Goal: Information Seeking & Learning: Compare options

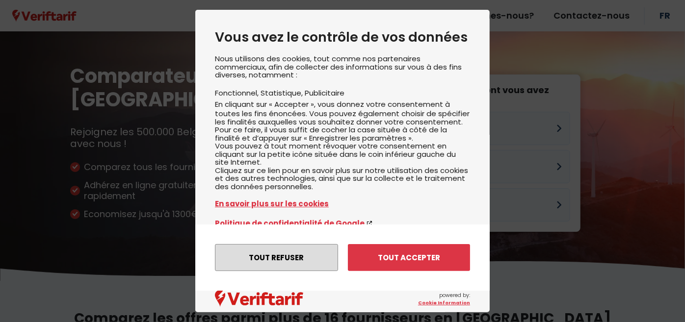
click at [291, 258] on button "Tout refuser" at bounding box center [276, 257] width 123 height 27
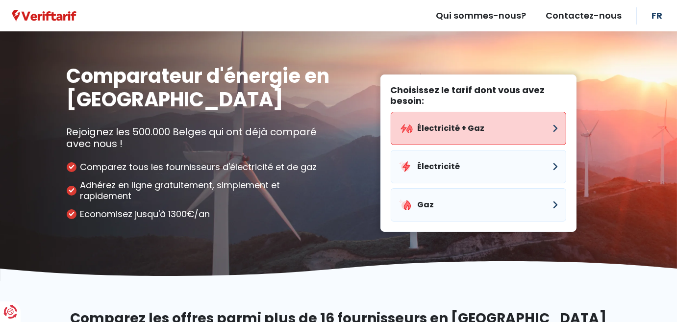
click at [454, 126] on button "Électricité + Gaz" at bounding box center [479, 128] width 176 height 33
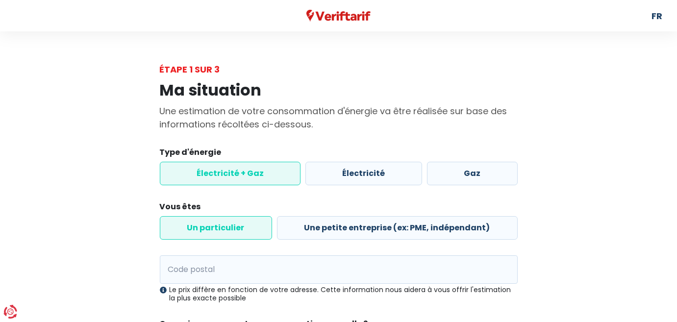
click at [212, 227] on label "Un particulier" at bounding box center [216, 228] width 112 height 24
click at [212, 227] on input "Un particulier" at bounding box center [216, 228] width 112 height 24
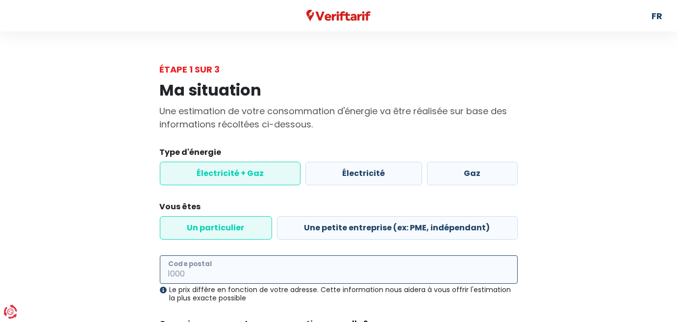
click at [193, 270] on input "Code postal" at bounding box center [339, 270] width 358 height 28
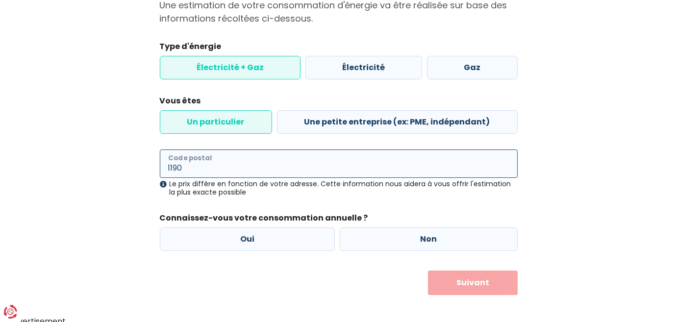
scroll to position [110, 0]
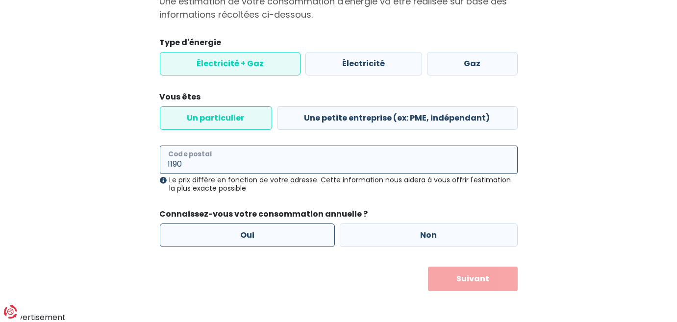
type input "1190"
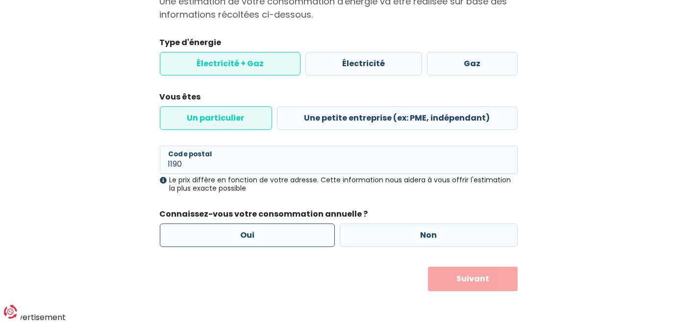
click at [247, 235] on label "Oui" at bounding box center [248, 236] width 176 height 24
click at [247, 235] on input "Oui" at bounding box center [248, 236] width 176 height 24
radio input "true"
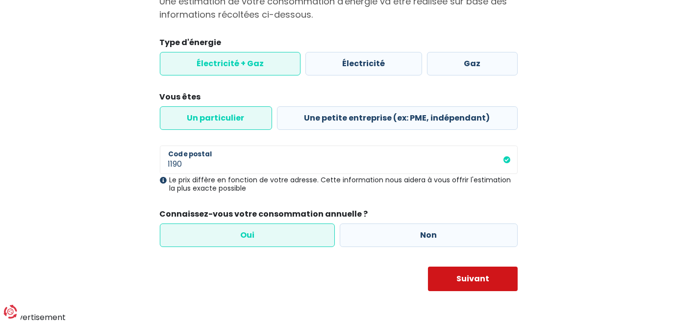
click at [467, 281] on button "Suivant" at bounding box center [473, 279] width 90 height 25
select select
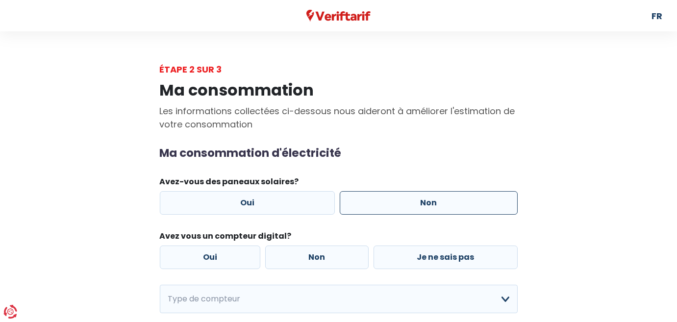
click at [440, 202] on label "Non" at bounding box center [429, 203] width 178 height 24
click at [440, 202] on input "Non" at bounding box center [429, 203] width 178 height 24
radio input "true"
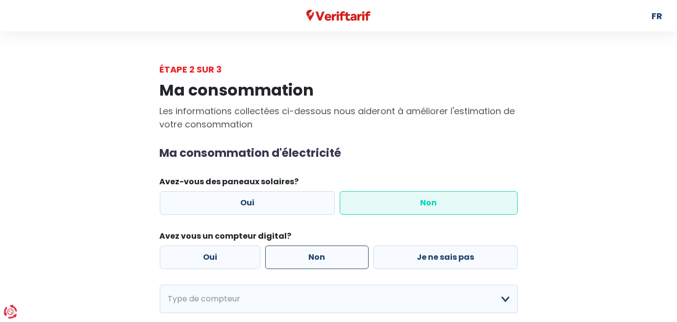
click at [315, 254] on label "Non" at bounding box center [317, 258] width 104 height 24
click at [315, 254] on input "Non" at bounding box center [317, 258] width 104 height 24
radio input "true"
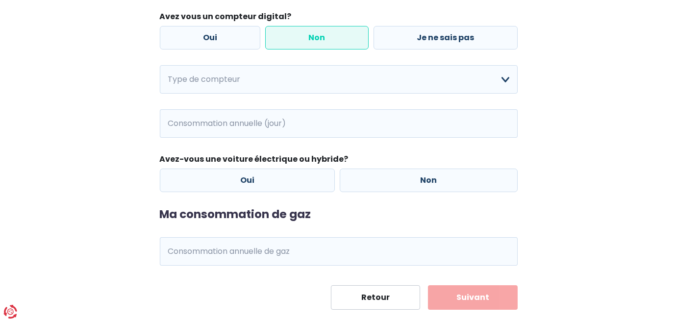
scroll to position [230, 0]
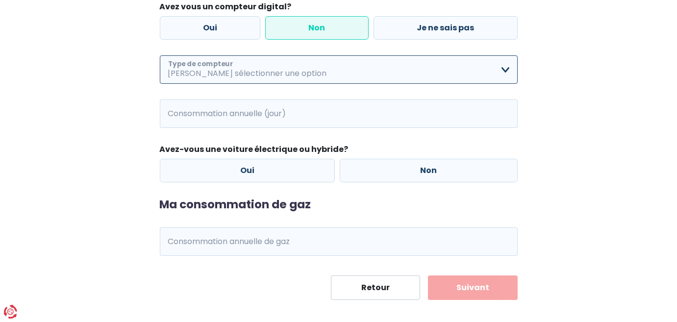
click at [502, 70] on select "Mono-horaire Bi-horaire Mono-horaire + exclusif nuit Bi-horaire + exclusif nuit…" at bounding box center [339, 69] width 358 height 28
select select "day_single_rate"
click at [160, 55] on select "Mono-horaire Bi-horaire Mono-horaire + exclusif nuit Bi-horaire + exclusif nuit…" at bounding box center [339, 69] width 358 height 28
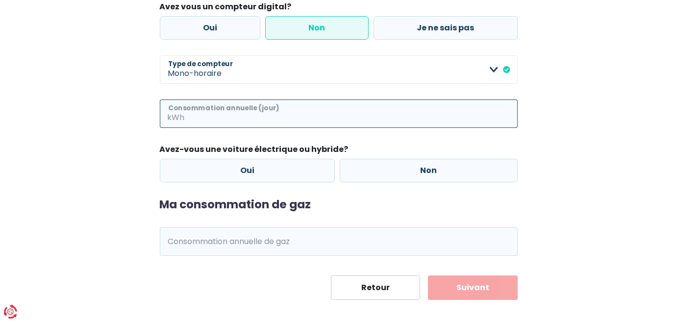
click at [258, 118] on input "Consommation annuelle (jour)" at bounding box center [352, 114] width 331 height 28
type input "2909"
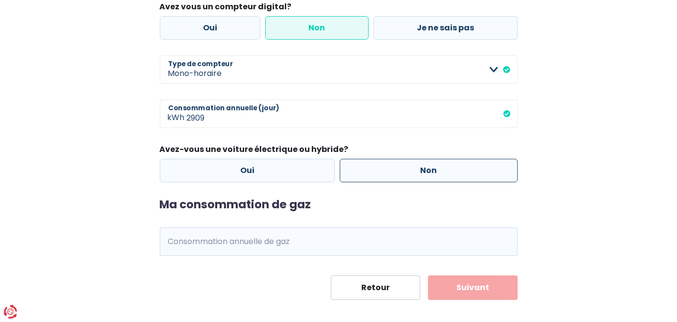
click at [420, 169] on label "Non" at bounding box center [429, 171] width 178 height 24
click at [420, 169] on input "Non" at bounding box center [429, 171] width 178 height 24
radio input "true"
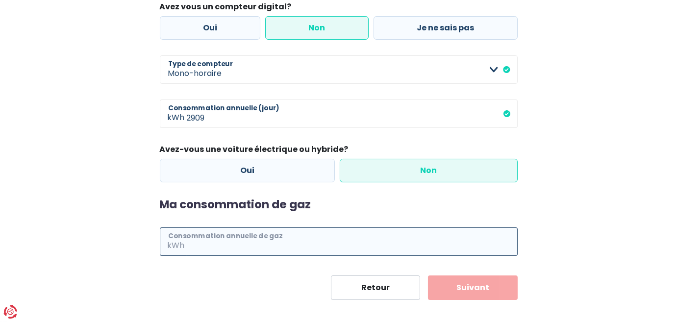
click at [203, 249] on input "Consommation annuelle de gaz" at bounding box center [352, 242] width 331 height 28
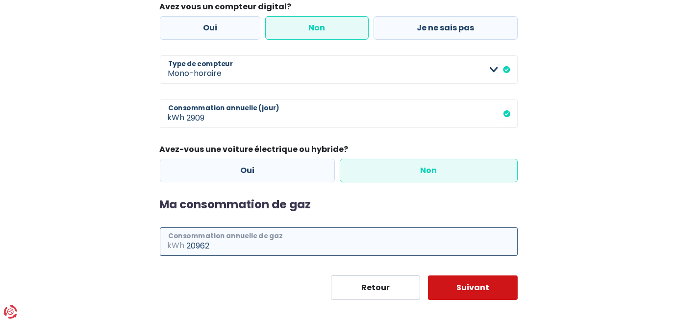
type input "20962"
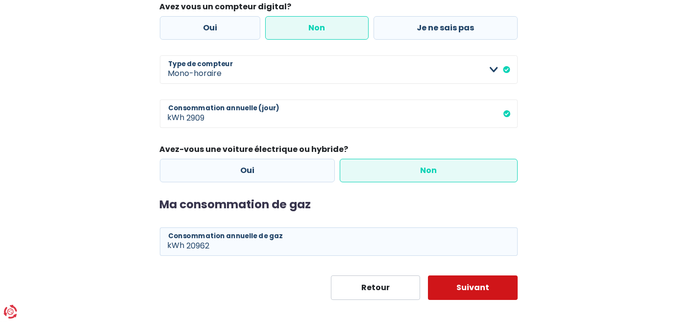
click at [473, 287] on button "Suivant" at bounding box center [473, 288] width 90 height 25
